Goal: Navigation & Orientation: Find specific page/section

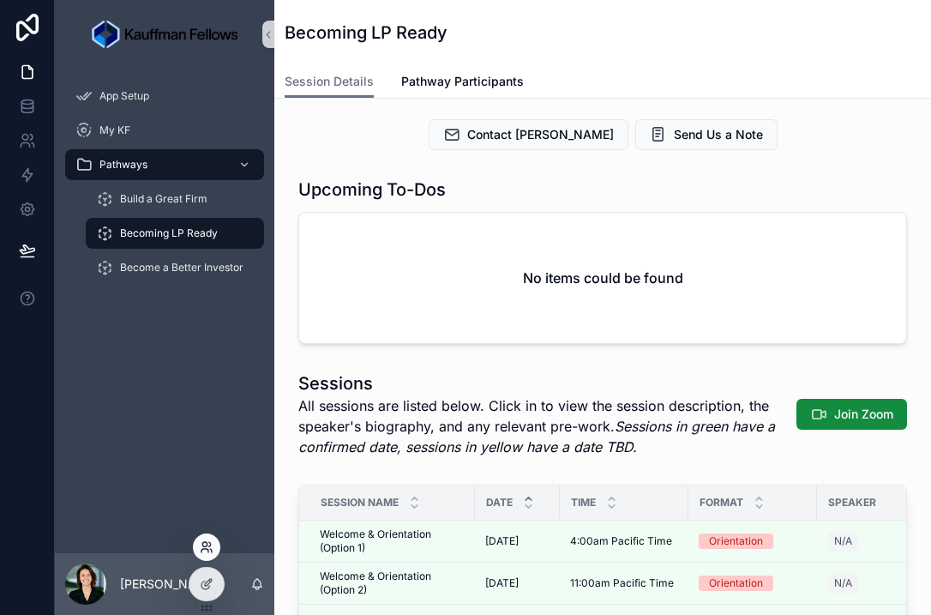
click at [208, 551] on icon at bounding box center [205, 550] width 7 height 3
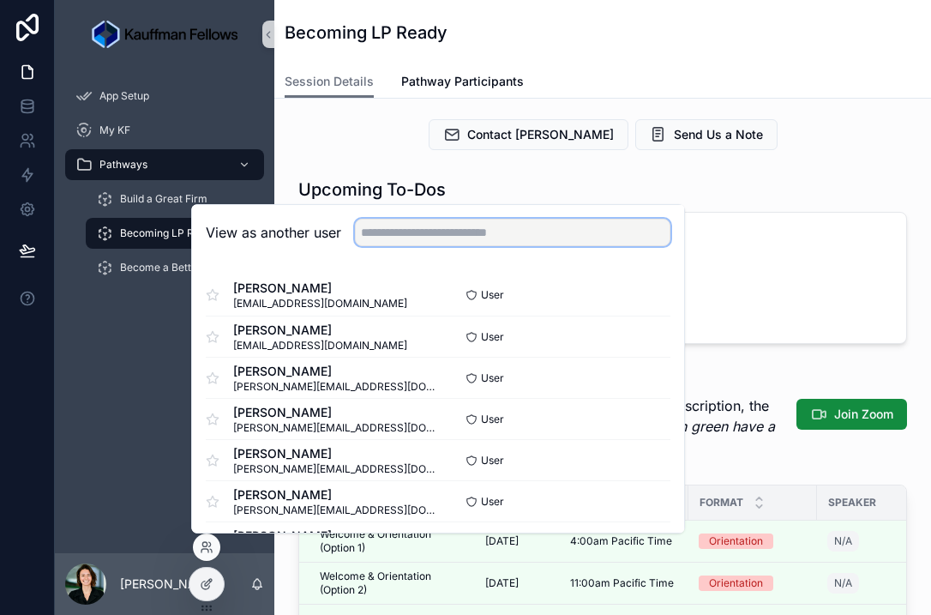
click at [424, 232] on input "text" at bounding box center [513, 232] width 316 height 27
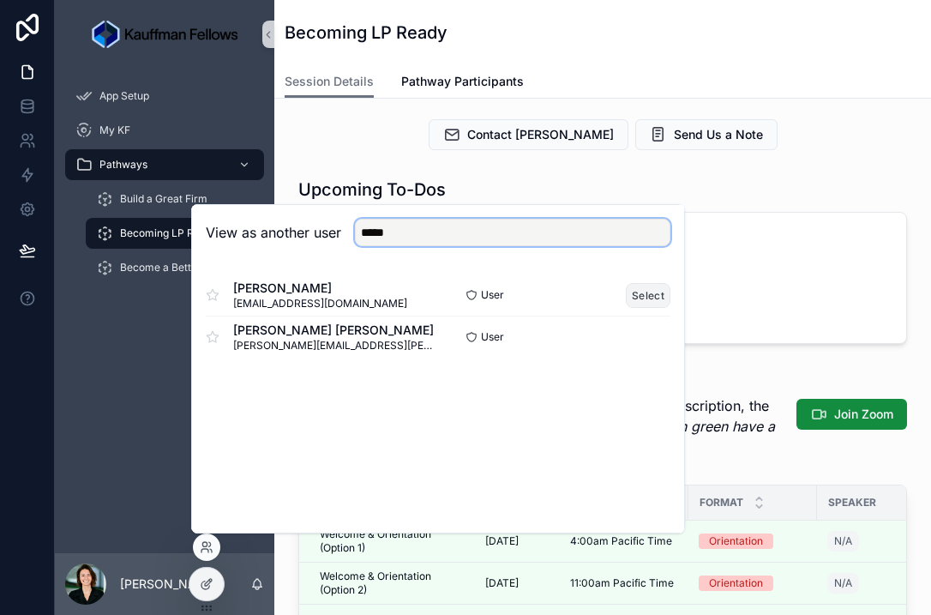
type input "*****"
click at [644, 291] on button "Select" at bounding box center [648, 295] width 45 height 25
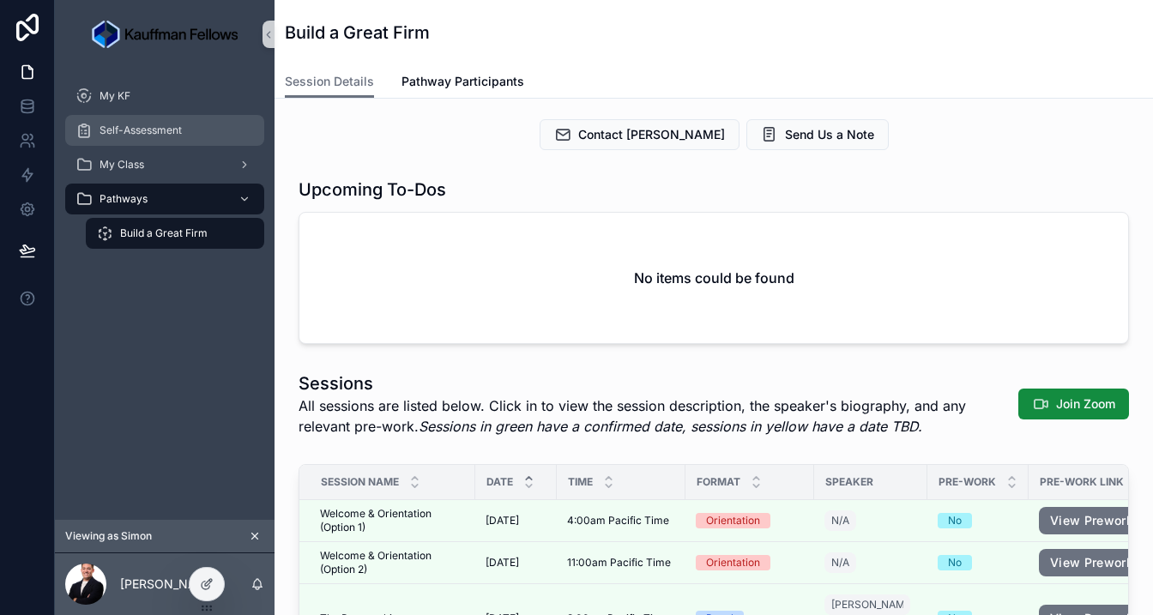
click at [129, 135] on span "Self-Assessment" at bounding box center [140, 130] width 82 height 14
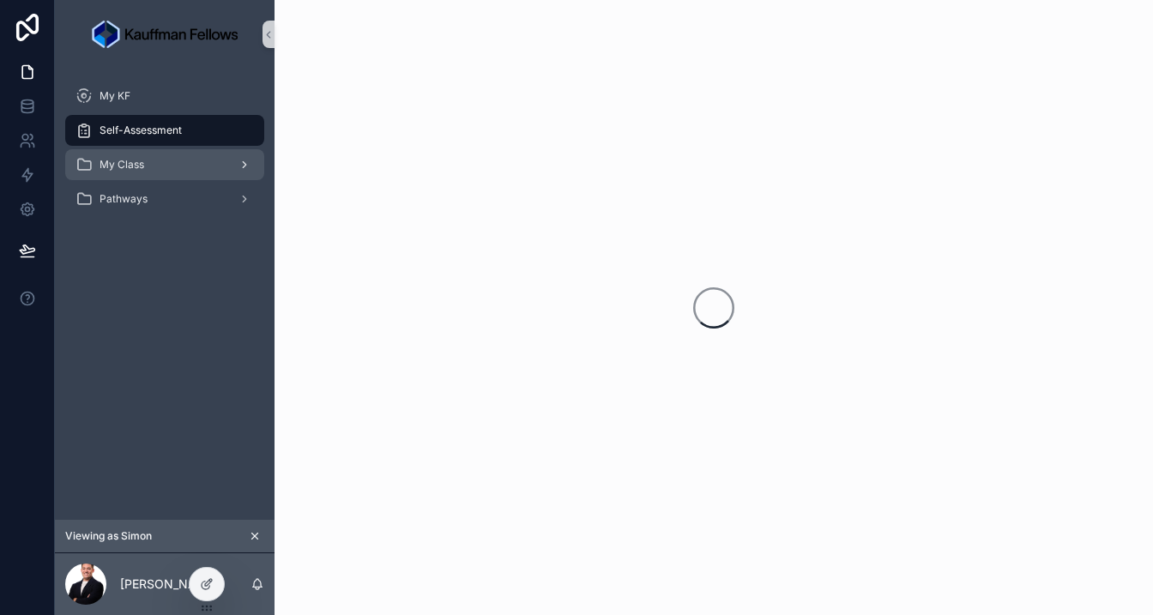
click at [146, 171] on div "My Class" at bounding box center [164, 164] width 178 height 27
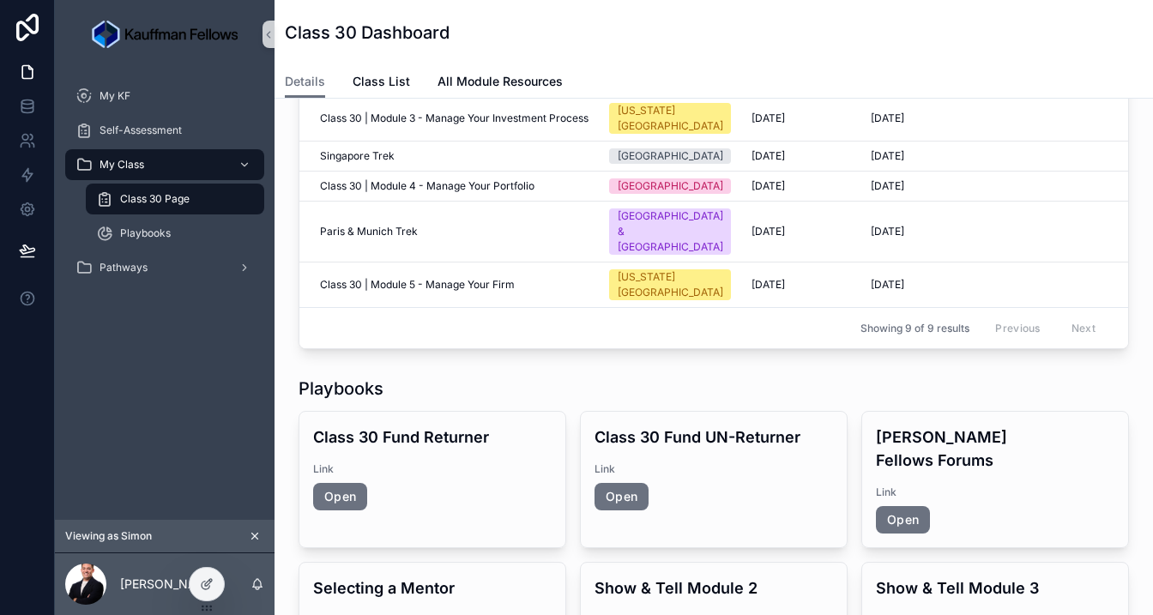
scroll to position [516, 0]
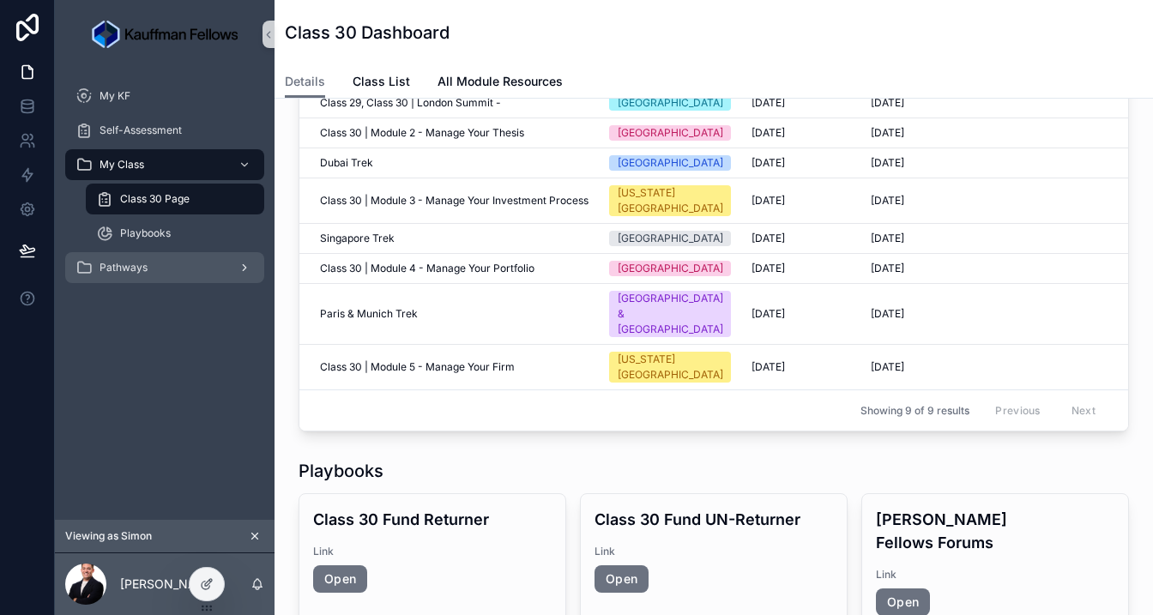
click at [179, 267] on div "Pathways" at bounding box center [164, 267] width 178 height 27
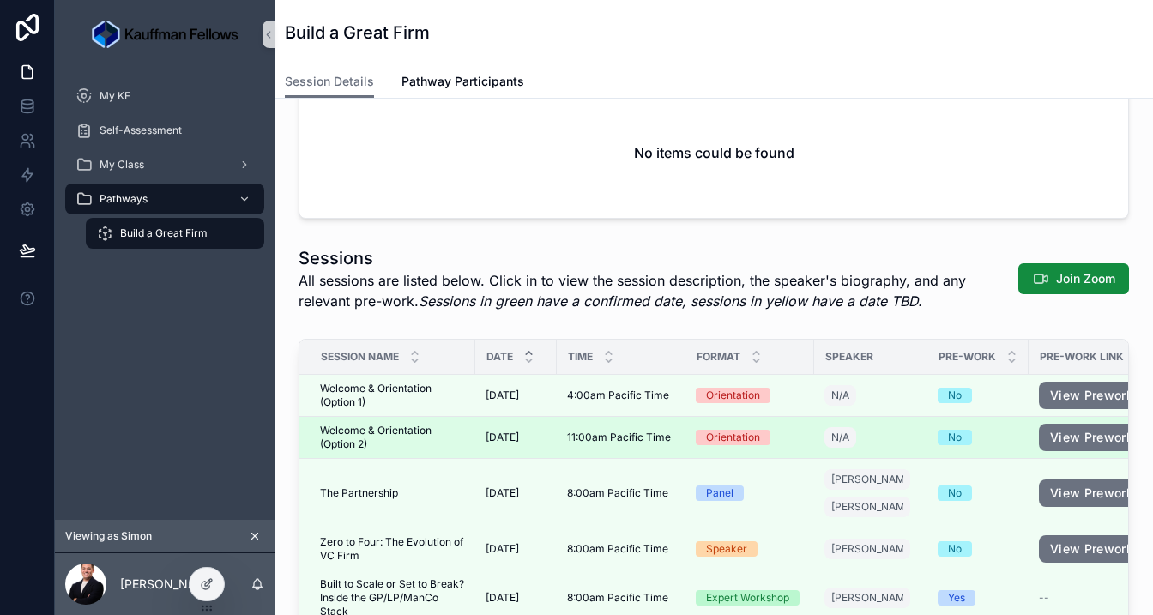
scroll to position [108, 0]
